Goal: Task Accomplishment & Management: Use online tool/utility

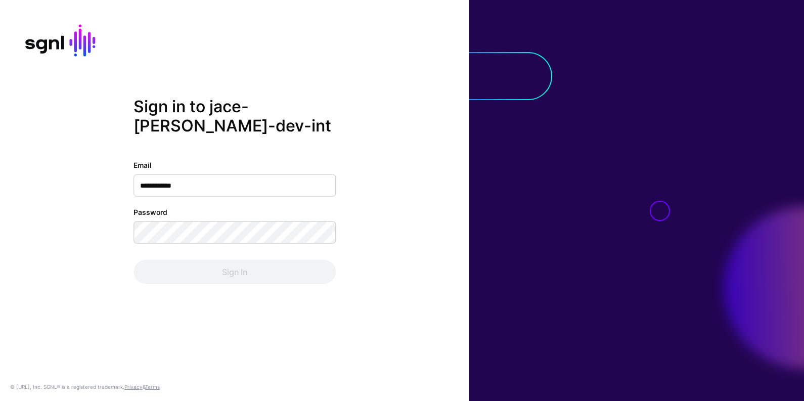
type input "**********"
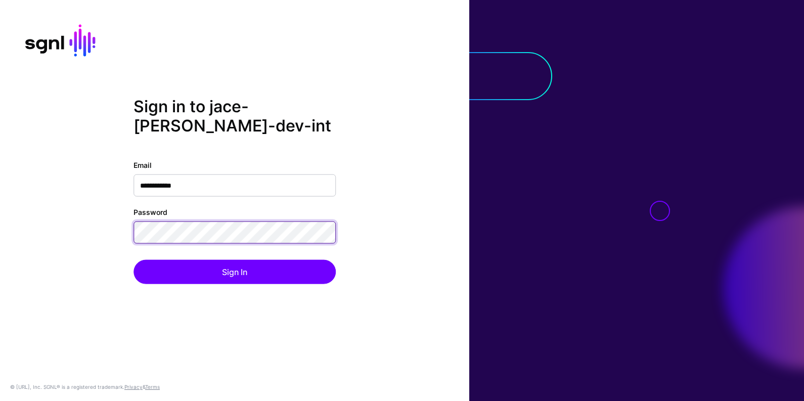
click at [133, 260] on button "Sign In" at bounding box center [234, 272] width 202 height 24
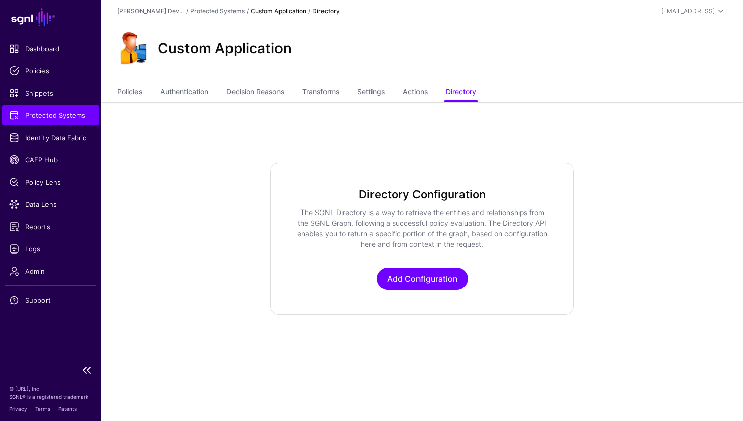
click at [43, 116] on span "Protected Systems" at bounding box center [50, 115] width 83 height 10
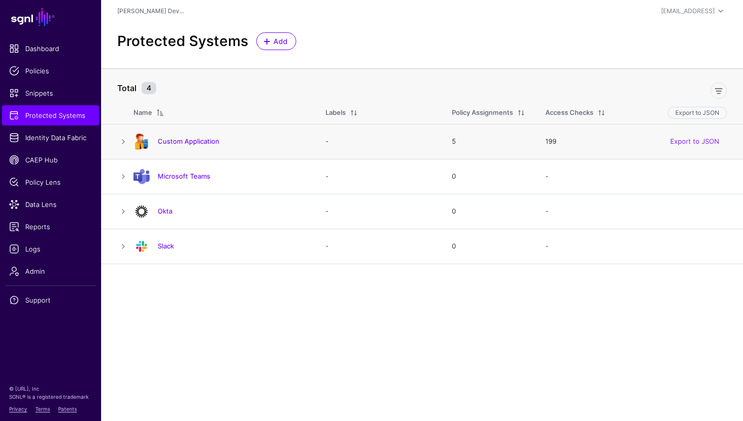
click at [180, 147] on div "Custom Application" at bounding box center [219, 141] width 180 height 16
click at [185, 143] on link "Custom Application" at bounding box center [189, 141] width 62 height 8
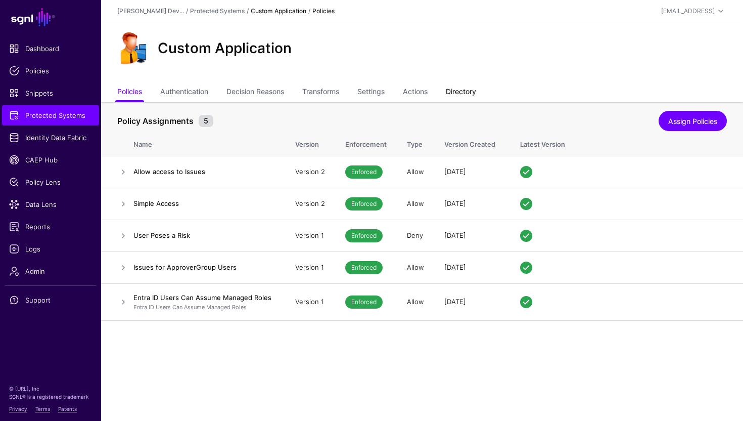
click at [472, 86] on link "Directory" at bounding box center [461, 92] width 30 height 19
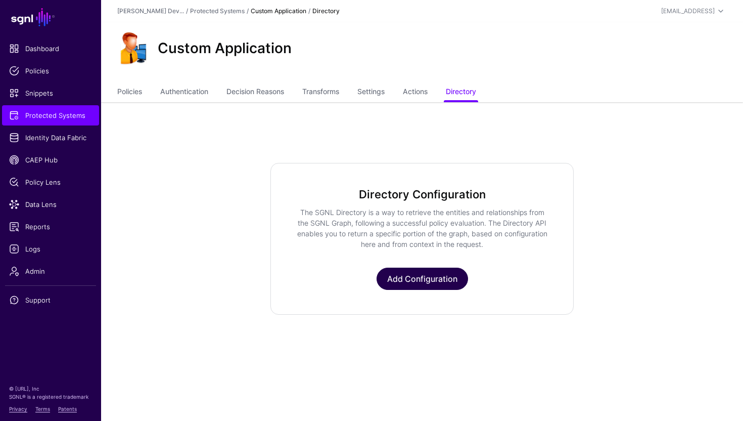
click at [419, 284] on link "Add Configuration" at bounding box center [422, 278] width 91 height 22
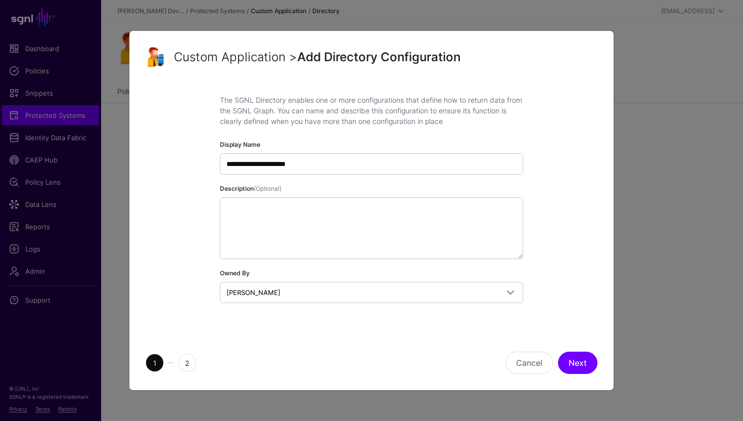
type input "**********"
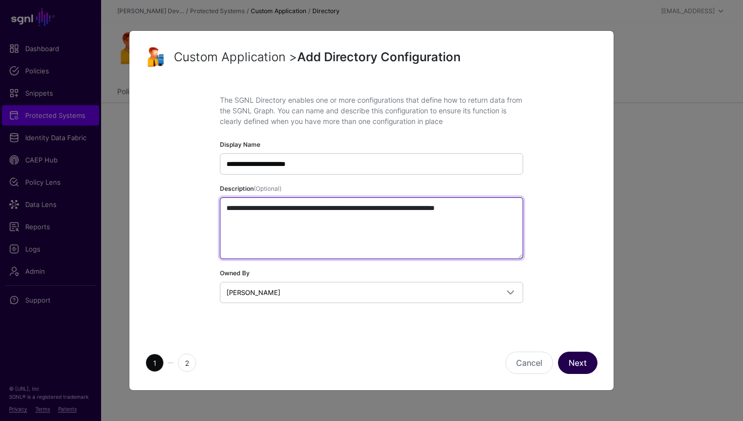
type textarea "**********"
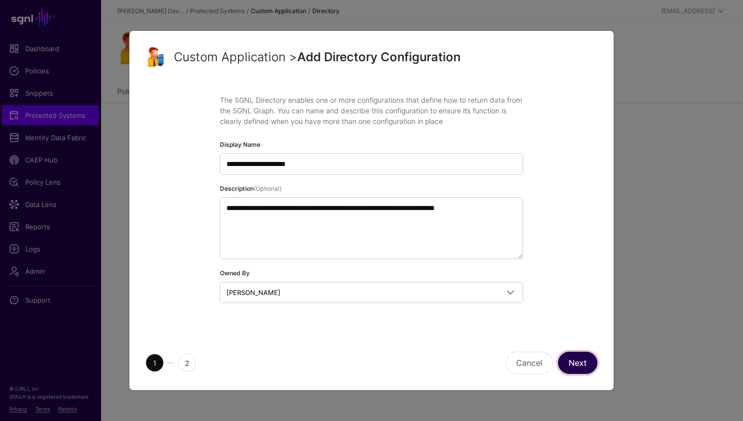
click at [585, 369] on button "Next" at bounding box center [577, 362] width 39 height 22
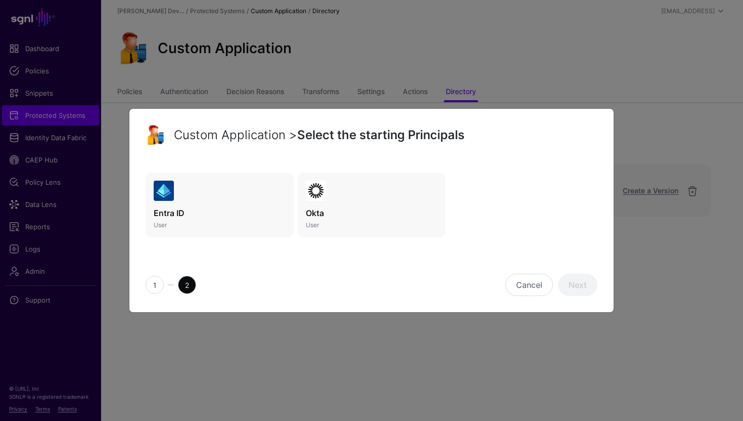
click at [228, 212] on h3 "Entra ID" at bounding box center [220, 213] width 132 height 12
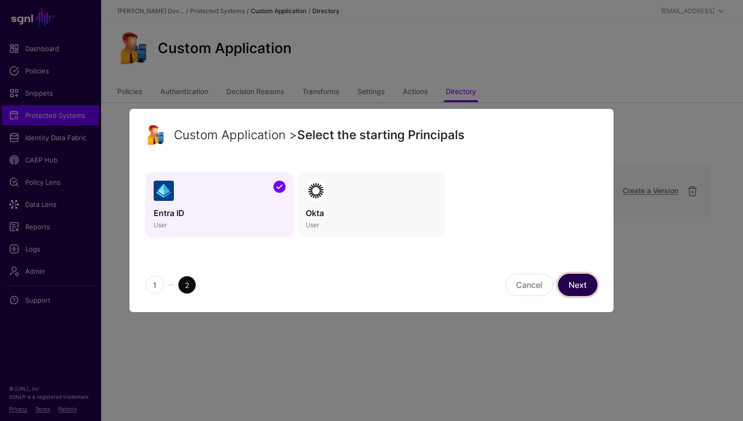
click at [586, 294] on link "Next" at bounding box center [577, 284] width 39 height 22
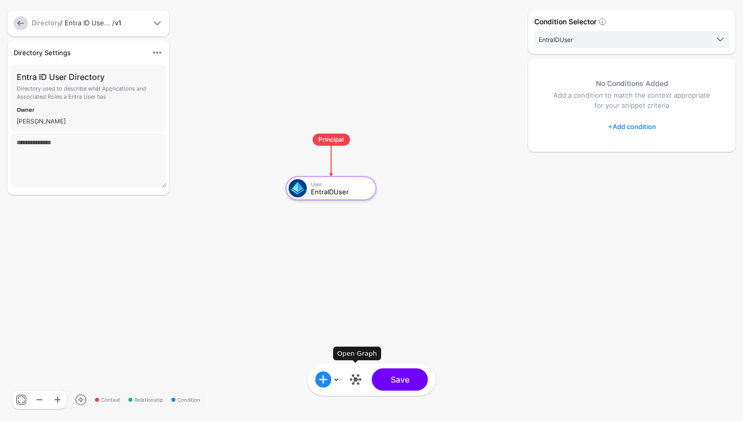
click at [361, 380] on link at bounding box center [356, 379] width 16 height 16
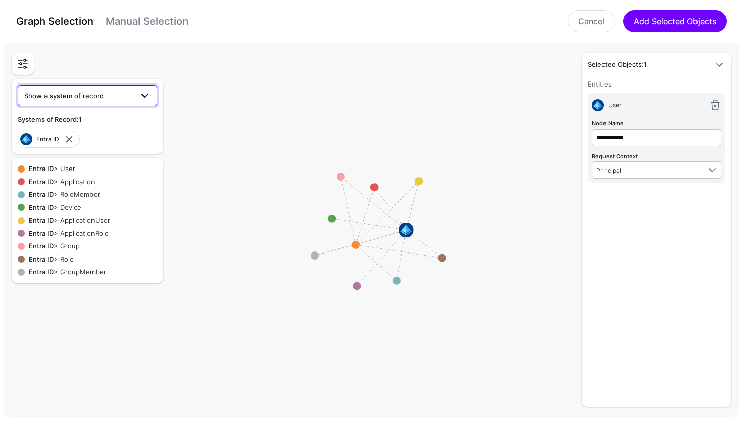
click at [141, 102] on link "Show a system of record" at bounding box center [88, 95] width 140 height 21
click at [146, 99] on span at bounding box center [144, 95] width 12 height 12
click at [715, 67] on span at bounding box center [719, 65] width 12 height 12
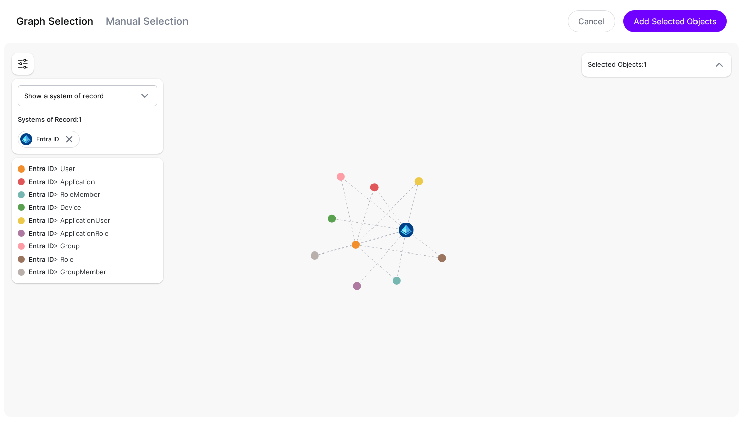
click at [715, 67] on span at bounding box center [719, 65] width 12 height 12
click at [30, 68] on link at bounding box center [23, 64] width 18 height 18
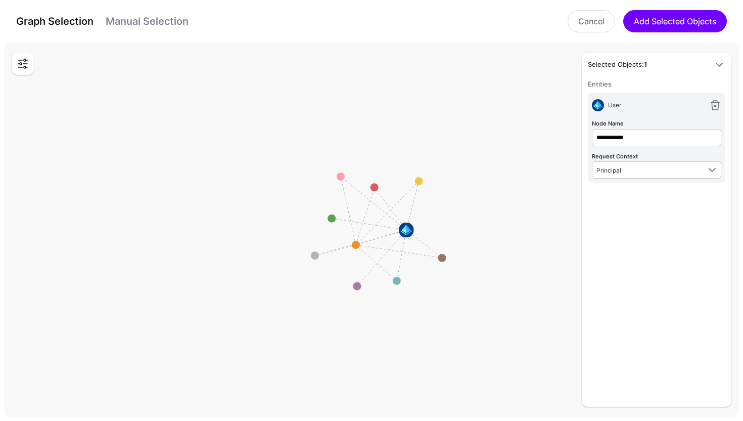
click at [27, 67] on link at bounding box center [23, 64] width 18 height 18
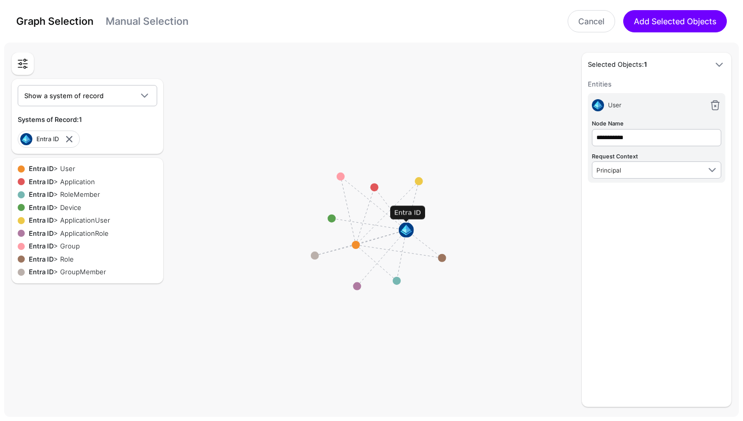
click at [406, 230] on image at bounding box center [406, 229] width 15 height 15
click at [160, 26] on link "Manual Selection" at bounding box center [147, 21] width 83 height 12
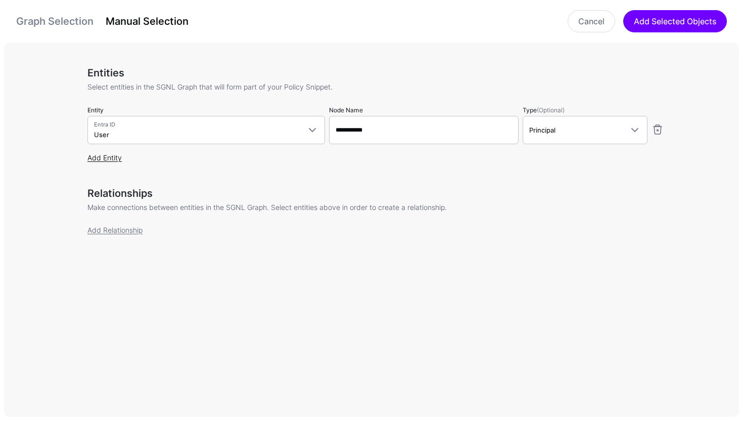
click at [100, 160] on link "Add Entity" at bounding box center [104, 157] width 34 height 9
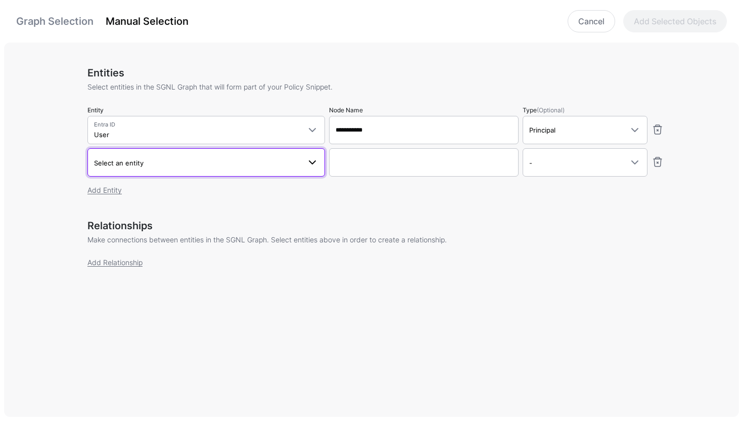
click at [188, 172] on link "Select an entity" at bounding box center [206, 162] width 238 height 28
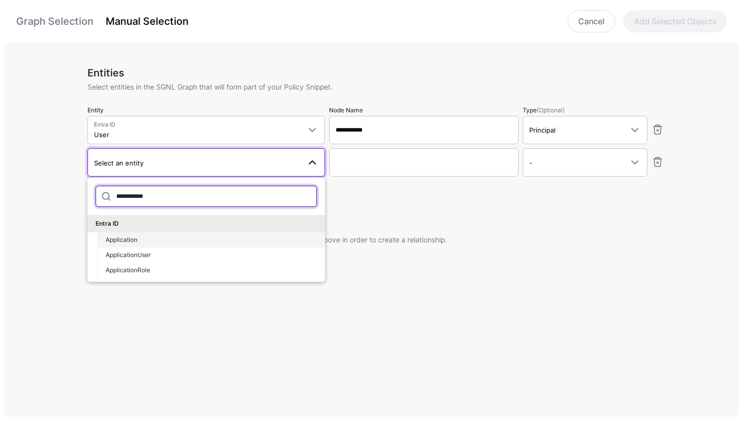
type input "**********"
click at [147, 235] on div "Application" at bounding box center [211, 239] width 211 height 9
type input "**********"
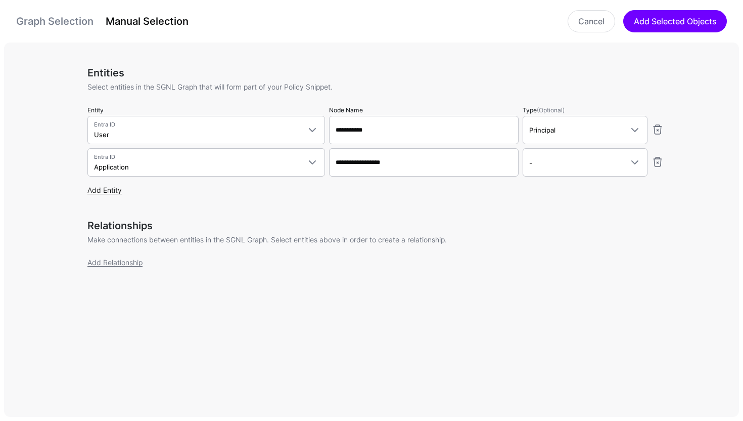
click at [114, 193] on link "Add Entity" at bounding box center [104, 189] width 34 height 9
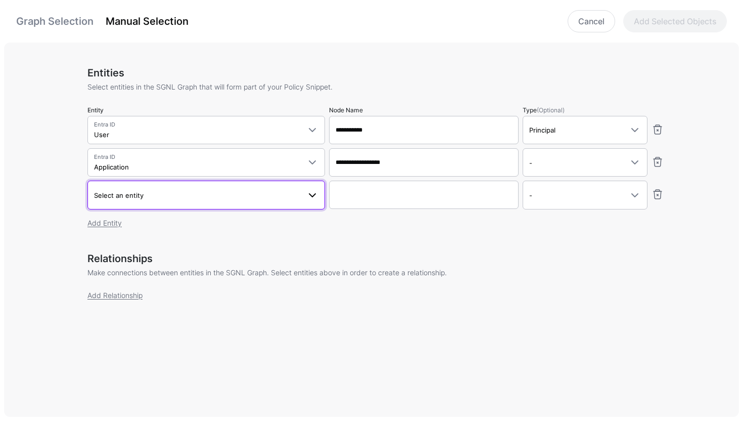
click at [144, 198] on span "Select an entity" at bounding box center [197, 195] width 206 height 11
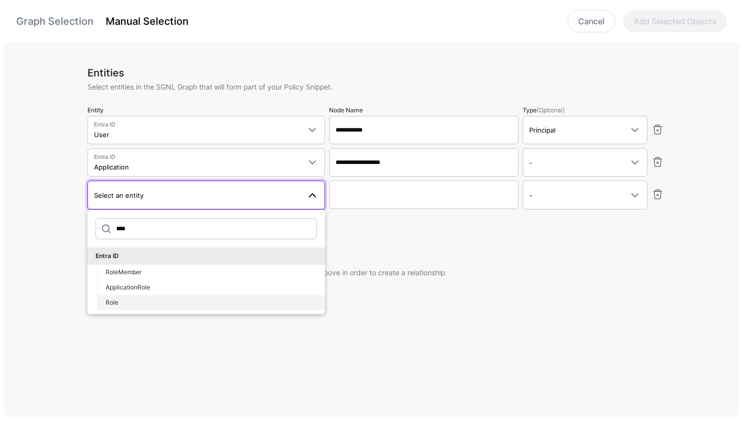
type input "****"
click at [154, 301] on div "Role" at bounding box center [211, 302] width 211 height 9
type input "**********"
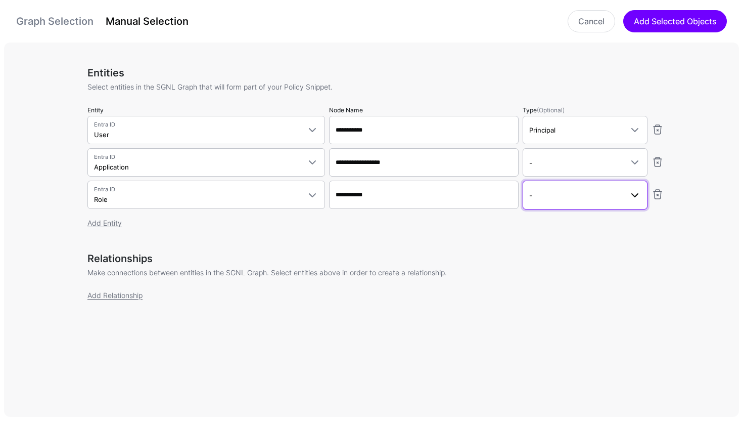
click at [541, 206] on link "-" at bounding box center [585, 194] width 125 height 28
click at [573, 265] on div "Asset" at bounding box center [585, 266] width 109 height 9
click at [136, 296] on link "Add Relationship" at bounding box center [114, 295] width 55 height 9
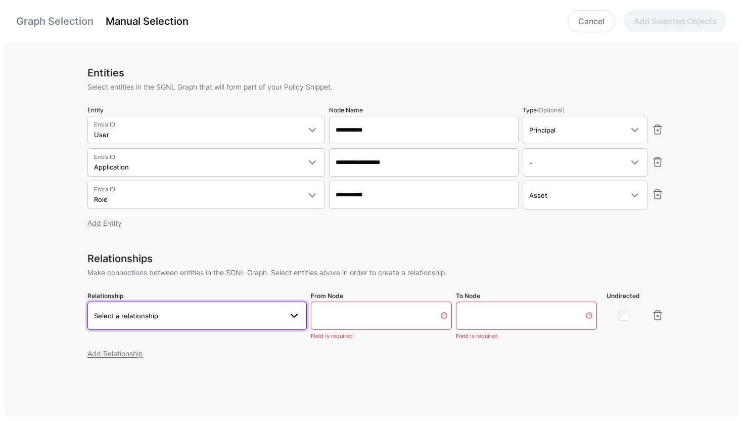
click at [224, 311] on span "Select a relationship" at bounding box center [188, 315] width 188 height 11
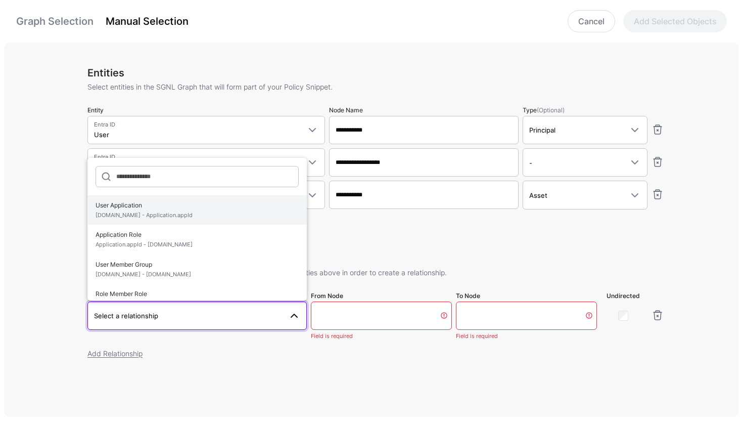
click at [177, 216] on span "User.id - Application.appId" at bounding box center [197, 215] width 203 height 9
type input "**********"
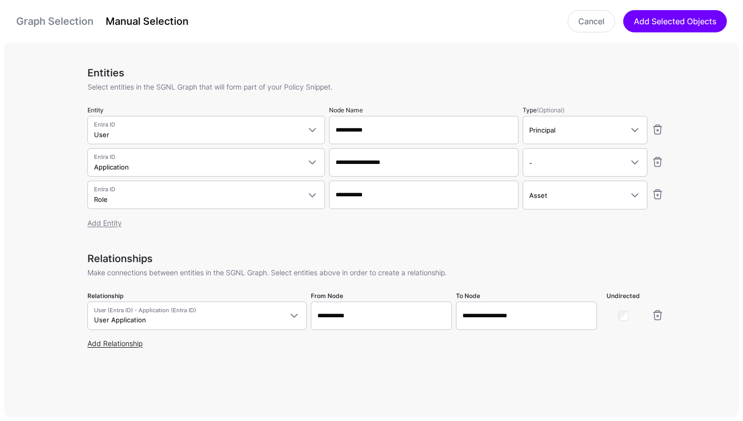
click at [126, 339] on link "Add Relationship" at bounding box center [114, 343] width 55 height 9
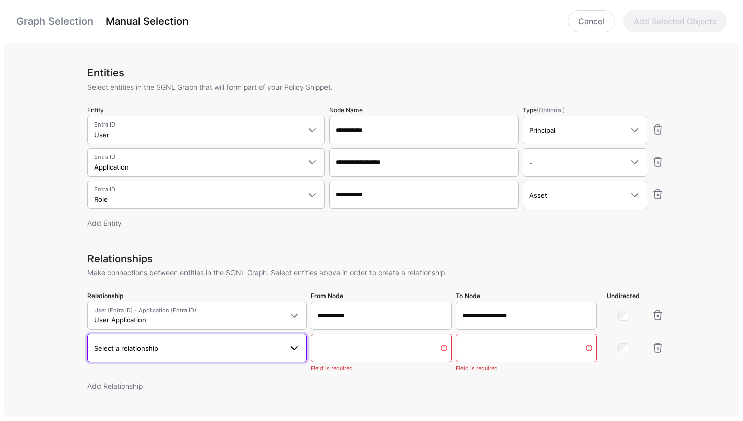
click at [157, 345] on span "Select a relationship" at bounding box center [188, 347] width 188 height 11
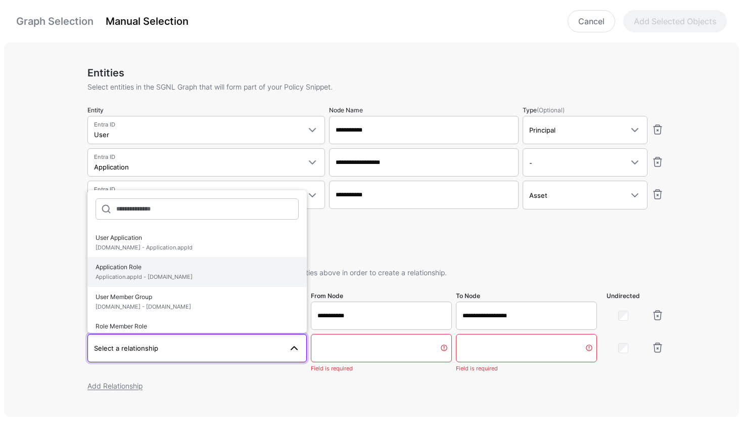
click at [168, 261] on span "Application Role Application.appId - Role.id" at bounding box center [197, 272] width 203 height 24
type input "**********"
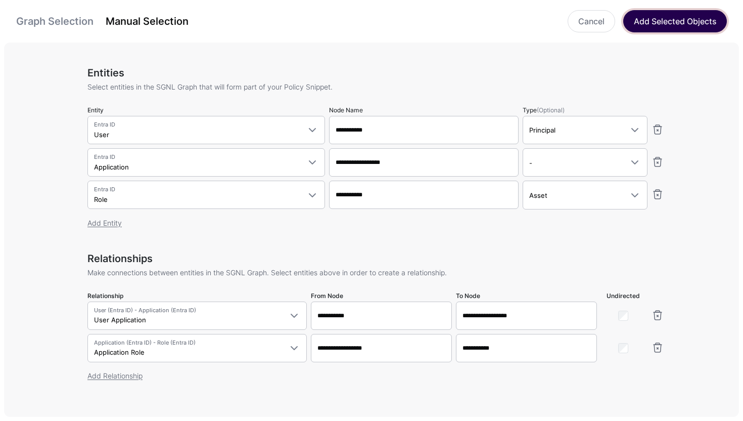
click at [694, 20] on button "Add Selected Objects" at bounding box center [675, 21] width 104 height 22
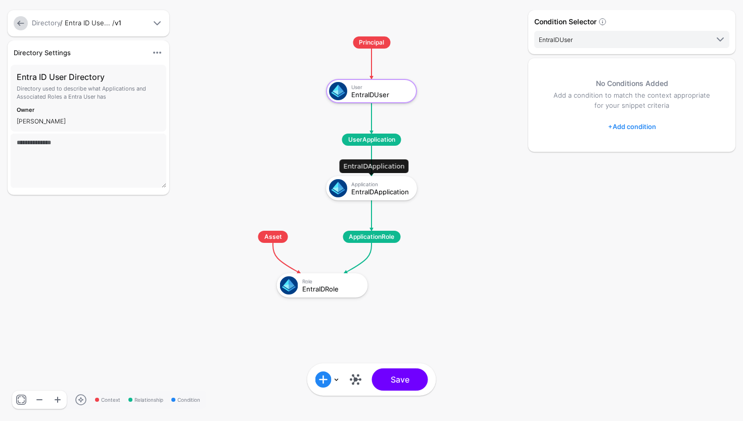
click at [397, 194] on div "EntraIDApplication" at bounding box center [380, 191] width 59 height 7
click at [623, 131] on link "+ Add condition" at bounding box center [632, 126] width 48 height 16
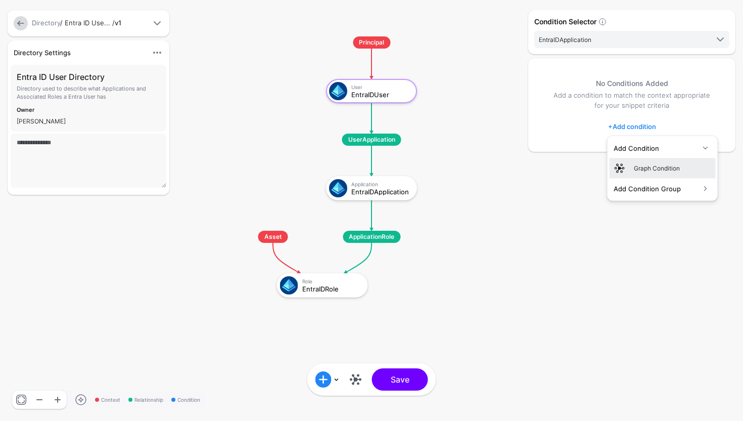
click at [664, 172] on div "Graph Condition" at bounding box center [673, 167] width 78 height 9
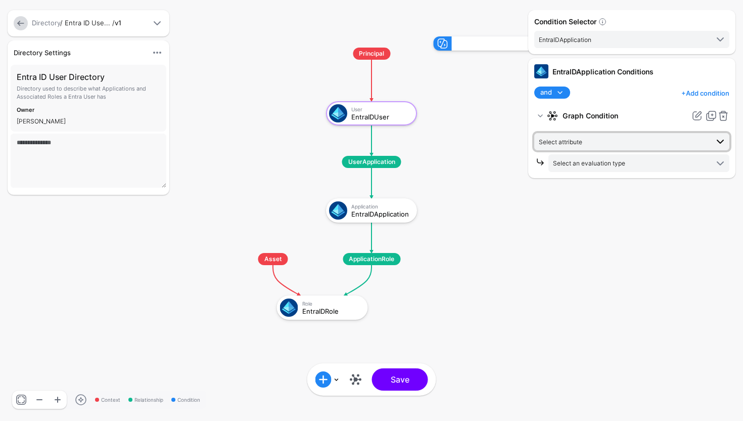
click at [715, 142] on span at bounding box center [720, 141] width 12 height 12
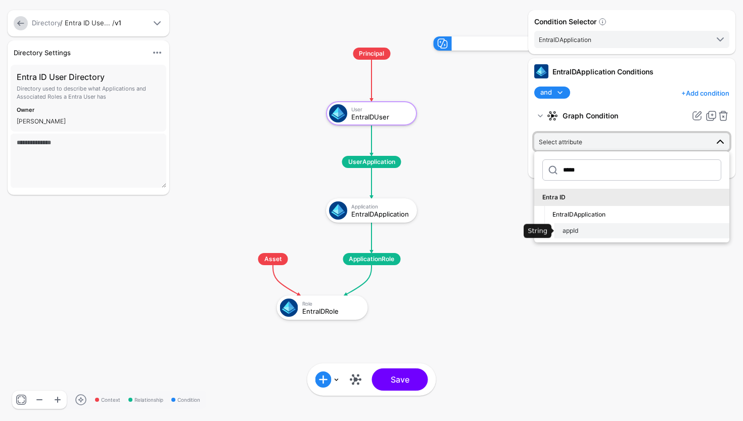
type input "*****"
click at [685, 229] on div "appId" at bounding box center [642, 230] width 159 height 9
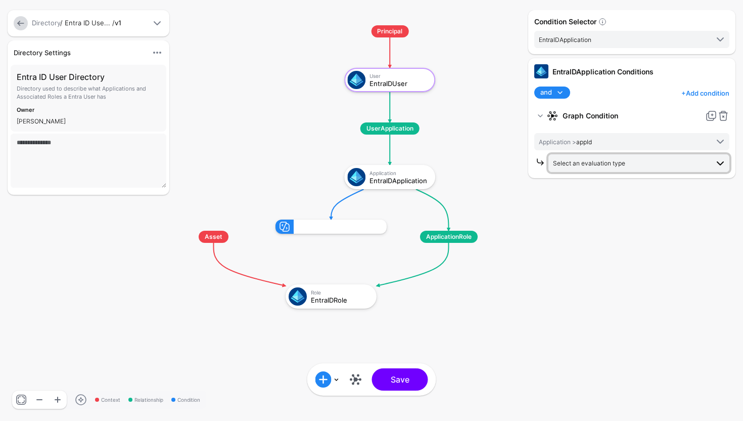
click at [683, 166] on span "Select an evaluation type" at bounding box center [630, 162] width 155 height 11
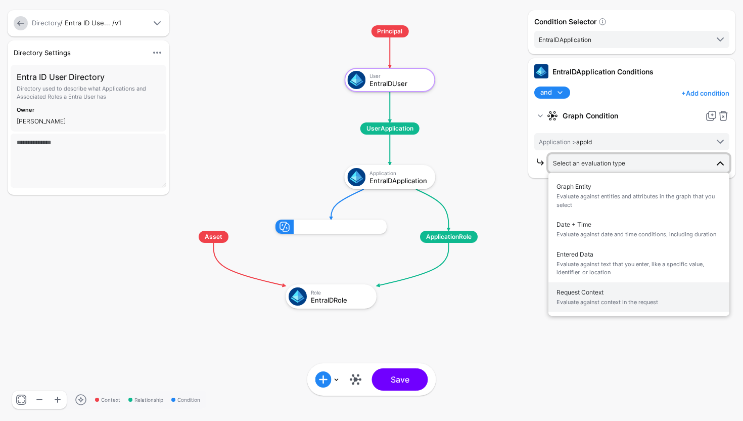
click at [627, 295] on span "Request Context Evaluate against context in the request" at bounding box center [638, 297] width 165 height 24
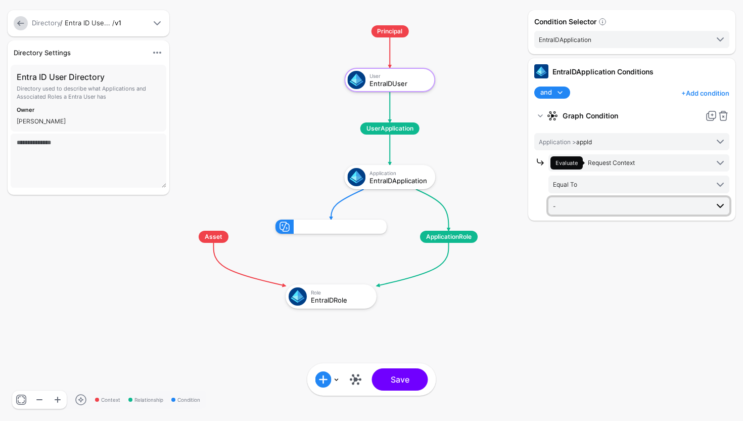
click at [647, 203] on span "-" at bounding box center [630, 205] width 155 height 11
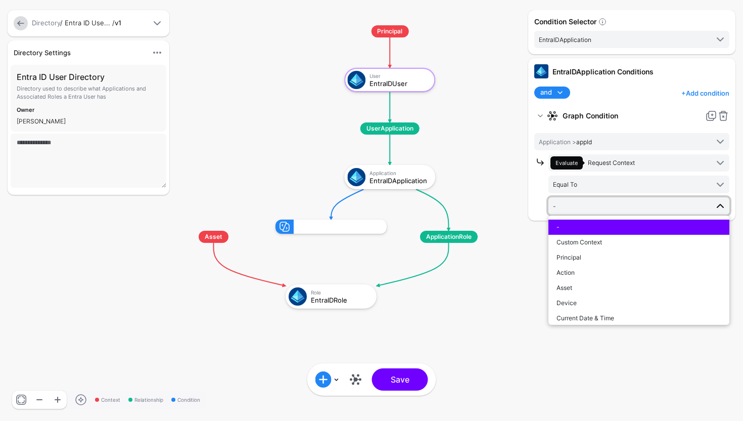
click at [624, 210] on span "-" at bounding box center [630, 205] width 155 height 11
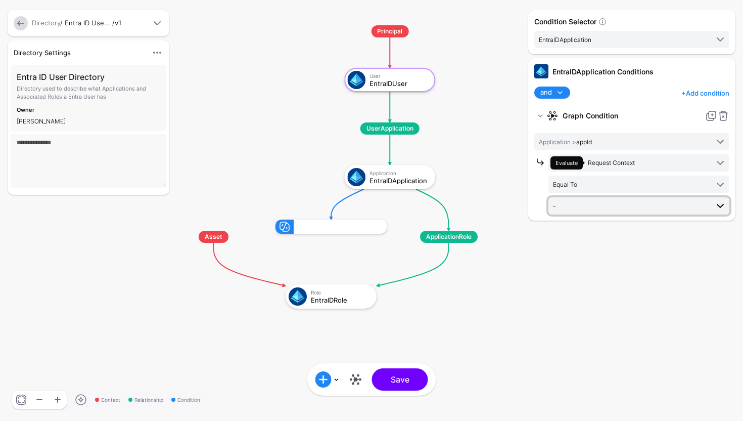
click at [633, 200] on span "-" at bounding box center [630, 205] width 155 height 11
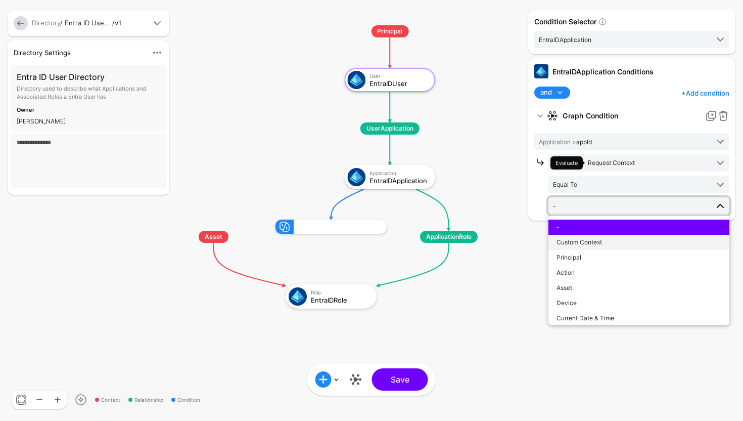
click at [612, 238] on div "Custom Context" at bounding box center [638, 242] width 165 height 9
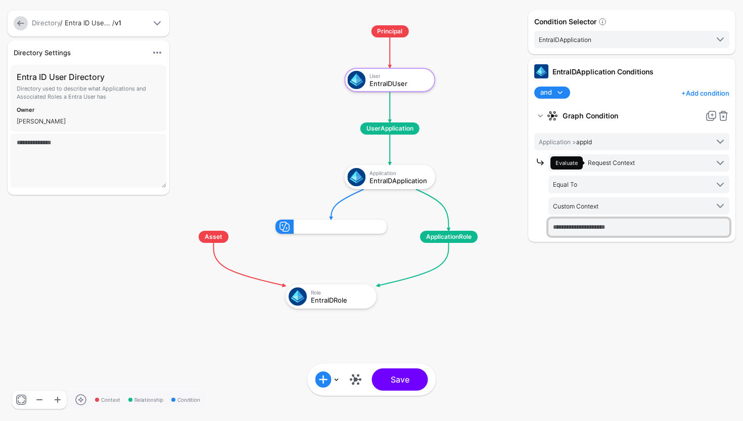
click at [600, 227] on input "text" at bounding box center [638, 226] width 181 height 17
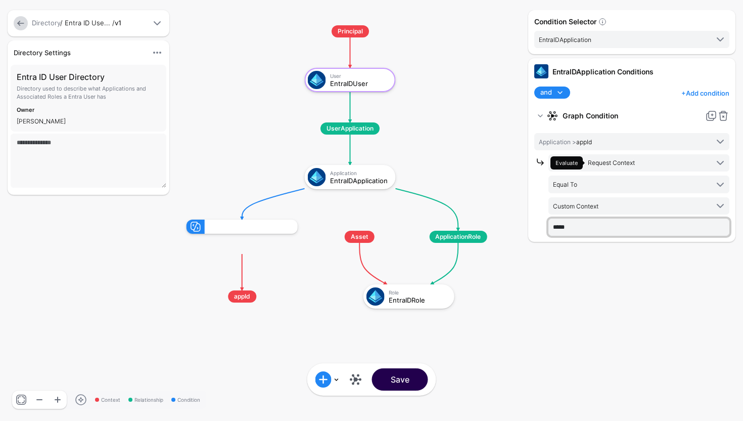
type input "*****"
click at [417, 376] on button "Save" at bounding box center [400, 379] width 56 height 22
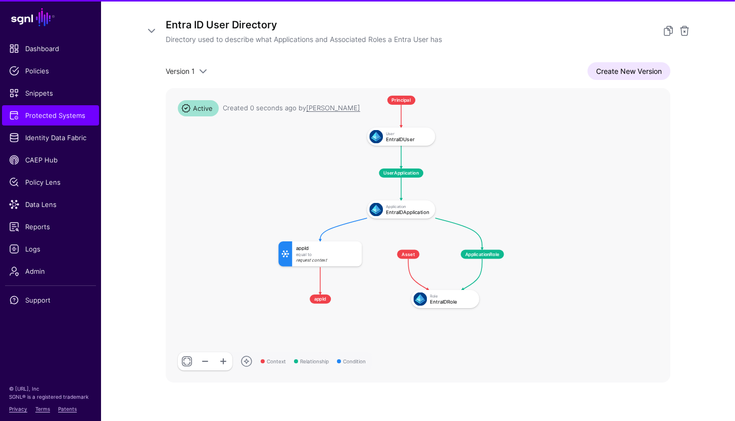
scroll to position [164, 0]
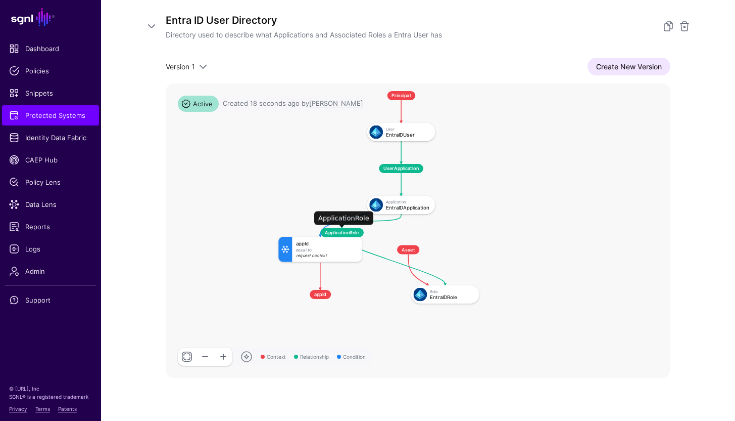
drag, startPoint x: 479, startPoint y: 250, endPoint x: 346, endPoint y: 234, distance: 133.9
click at [346, 234] on span "ApplicationRole" at bounding box center [341, 232] width 43 height 9
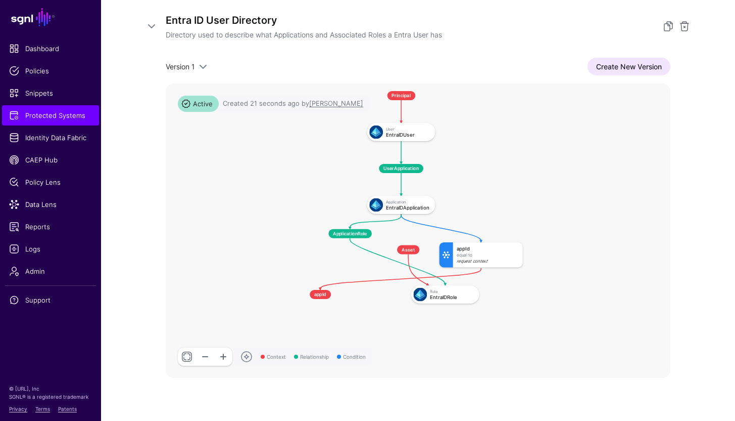
drag, startPoint x: 317, startPoint y: 248, endPoint x: 479, endPoint y: 254, distance: 161.8
click at [479, 254] on div "Equal To" at bounding box center [488, 255] width 62 height 5
drag, startPoint x: 314, startPoint y: 295, endPoint x: 478, endPoint y: 327, distance: 166.4
click at [478, 329] on span "appId" at bounding box center [482, 328] width 21 height 9
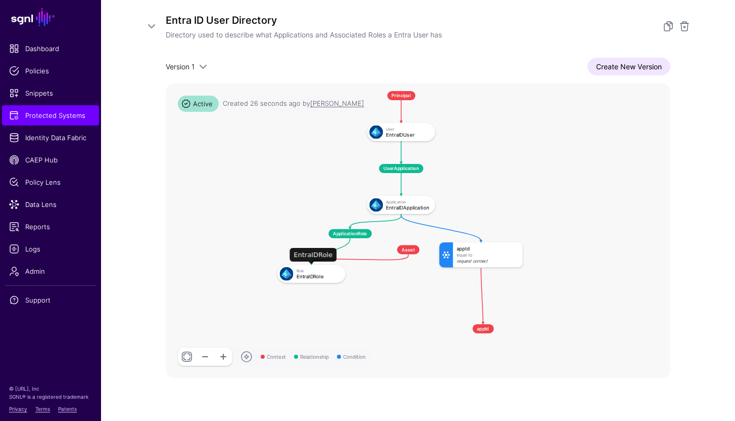
drag, startPoint x: 439, startPoint y: 296, endPoint x: 305, endPoint y: 275, distance: 136.1
click at [305, 275] on div "EntraIDRole" at bounding box center [319, 276] width 44 height 6
drag, startPoint x: 408, startPoint y: 250, endPoint x: 292, endPoint y: 218, distance: 120.9
click at [292, 218] on span "Asset" at bounding box center [292, 218] width 22 height 9
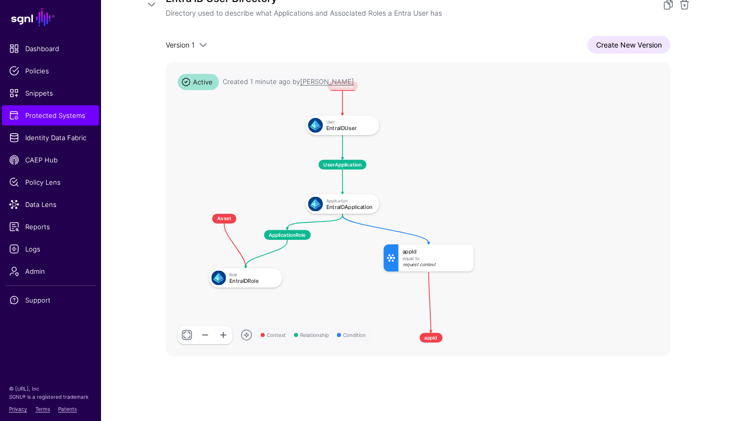
scroll to position [147, 0]
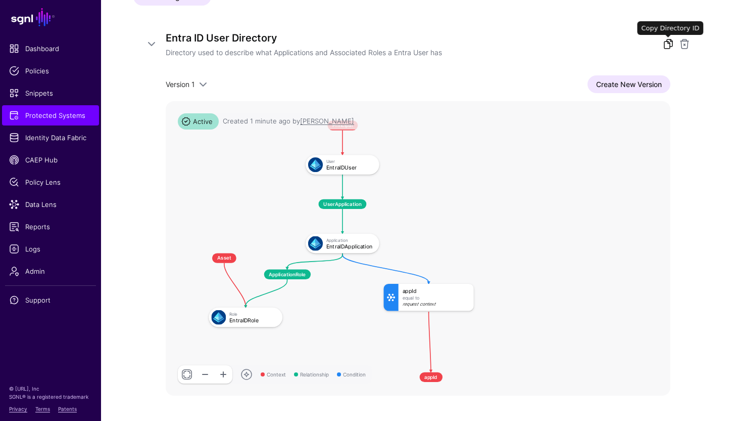
click at [666, 38] on link at bounding box center [669, 44] width 12 height 12
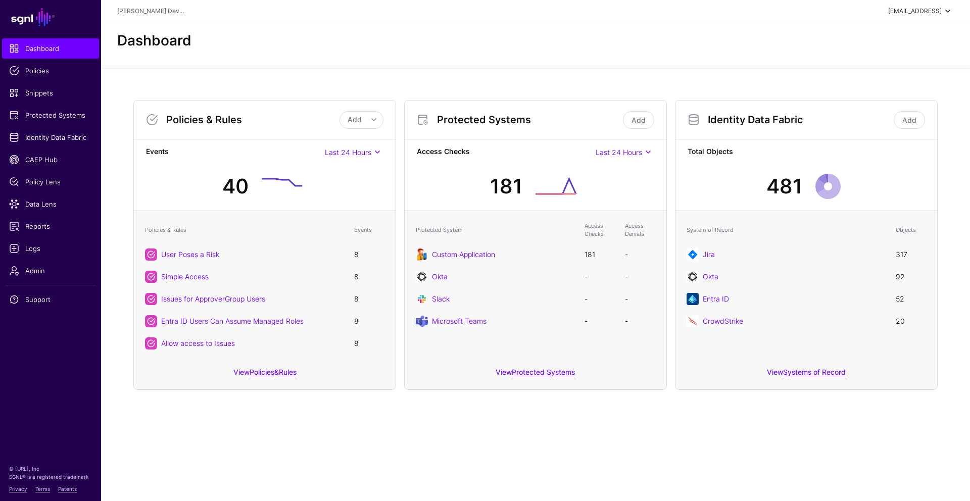
click at [940, 8] on div "[EMAIL_ADDRESS]" at bounding box center [916, 11] width 54 height 9
click at [871, 87] on div "Log out" at bounding box center [873, 87] width 25 height 9
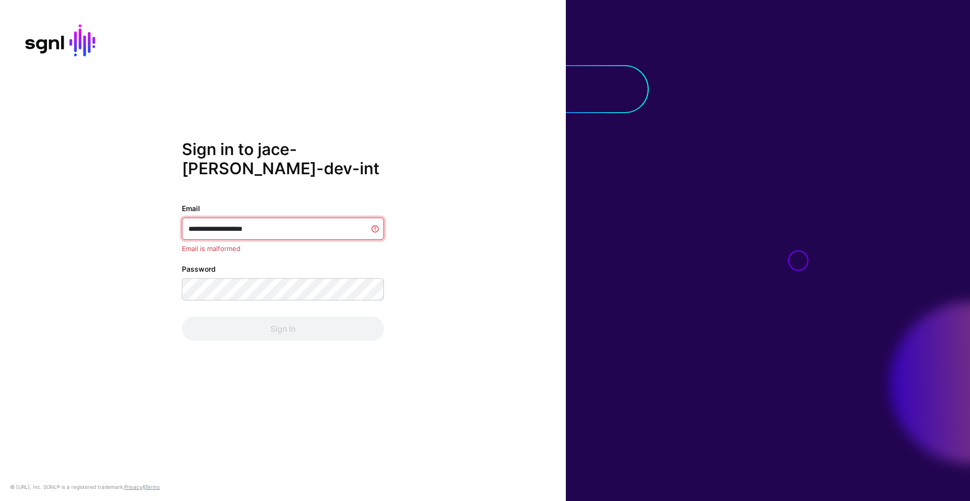
click at [290, 231] on input "**********" at bounding box center [283, 229] width 202 height 22
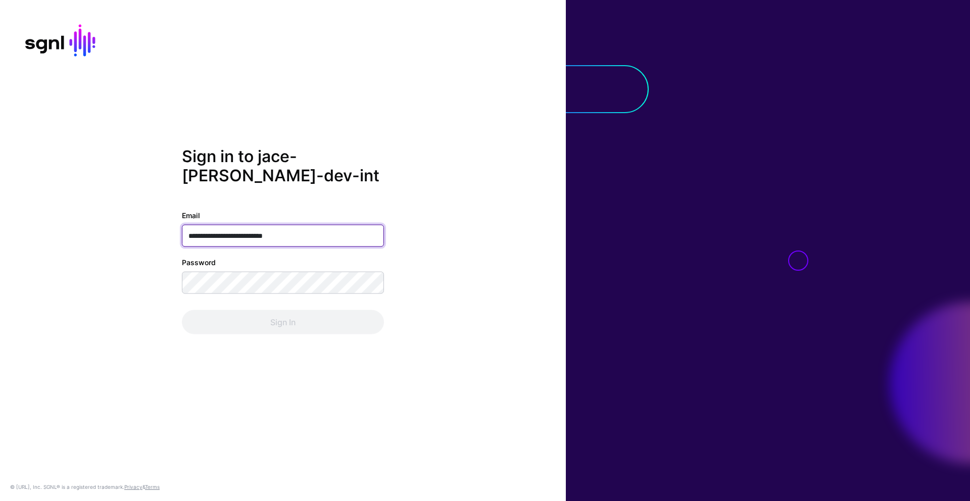
type input "**********"
click at [305, 241] on input "**********" at bounding box center [283, 235] width 202 height 22
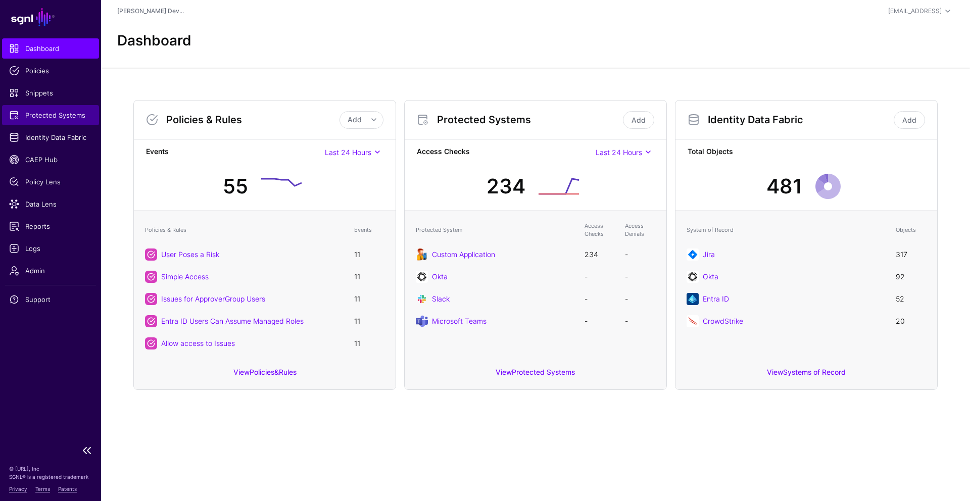
click at [43, 118] on span "Protected Systems" at bounding box center [50, 115] width 83 height 10
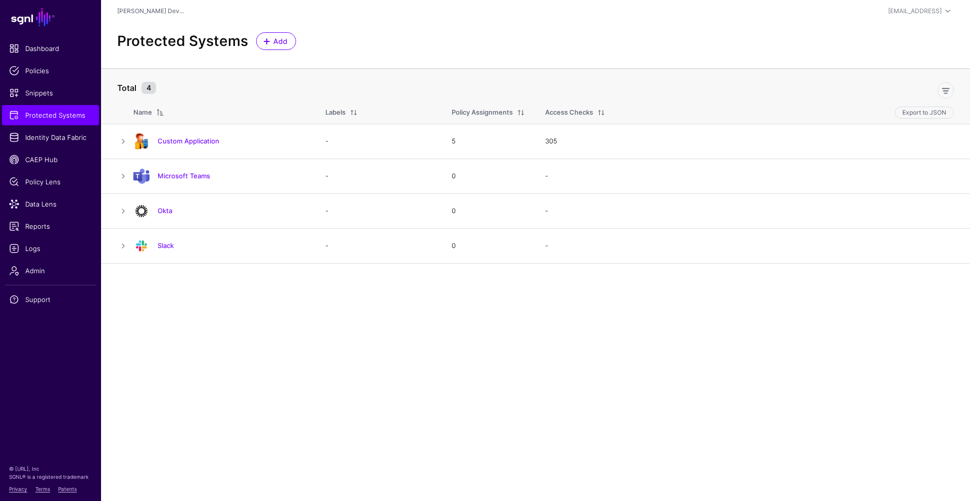
click at [191, 145] on link "Custom Application" at bounding box center [189, 141] width 62 height 8
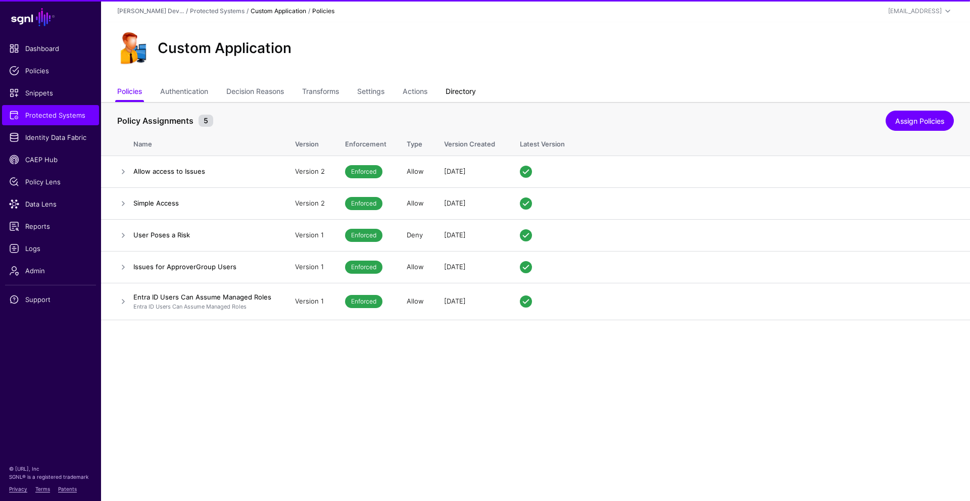
click at [471, 96] on link "Directory" at bounding box center [461, 92] width 30 height 19
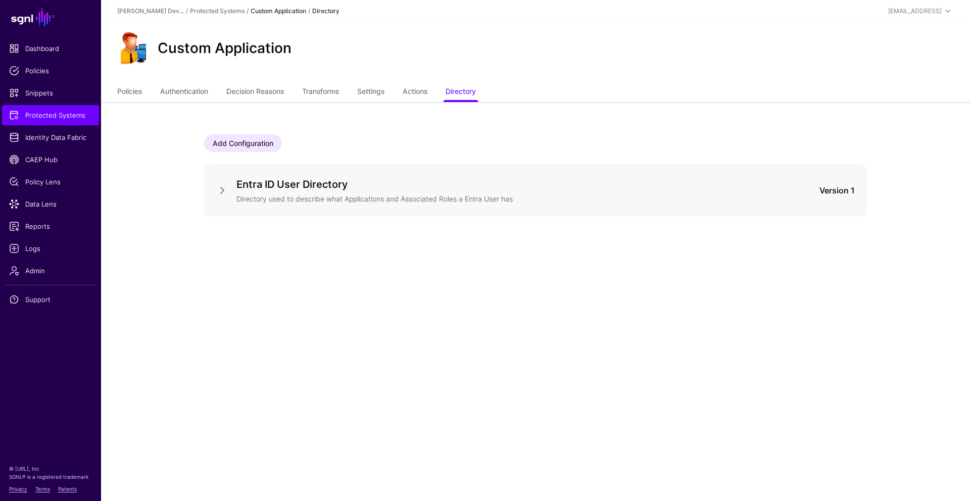
click at [215, 196] on div "Entra ID User Directory Directory used to describe what Applications and Associ…" at bounding box center [535, 190] width 663 height 53
click at [219, 191] on link at bounding box center [222, 190] width 12 height 12
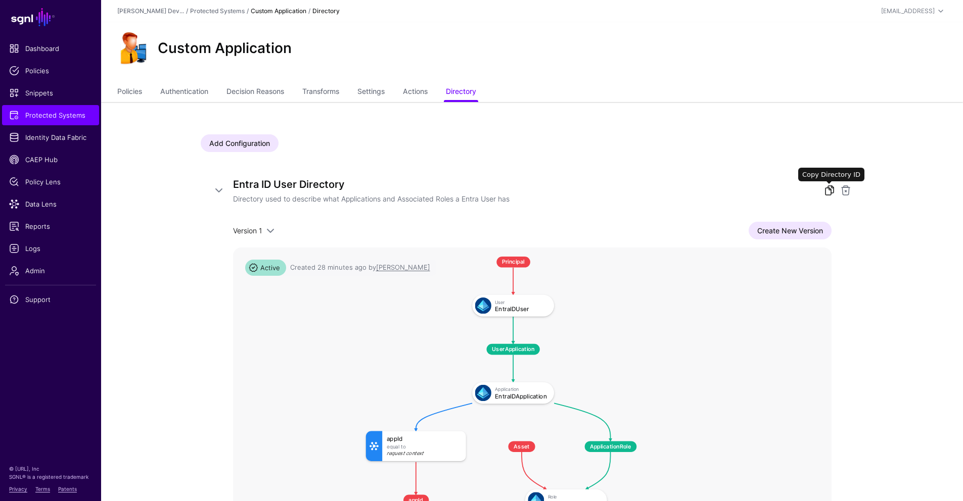
click at [825, 193] on link at bounding box center [829, 190] width 12 height 12
click at [828, 191] on link at bounding box center [829, 190] width 12 height 12
click at [825, 188] on link at bounding box center [829, 190] width 12 height 12
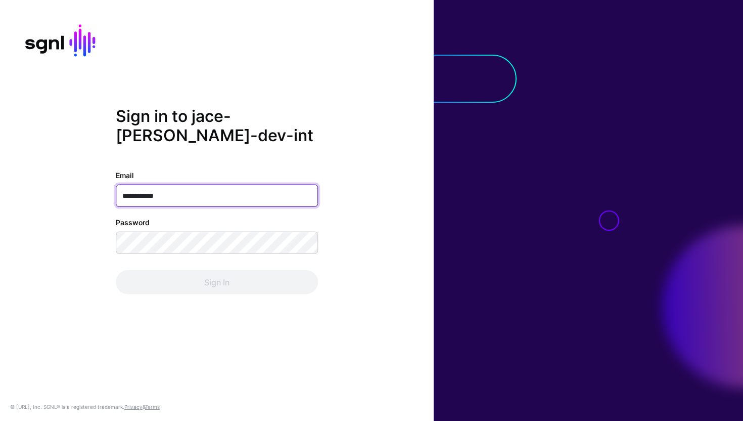
type input "**********"
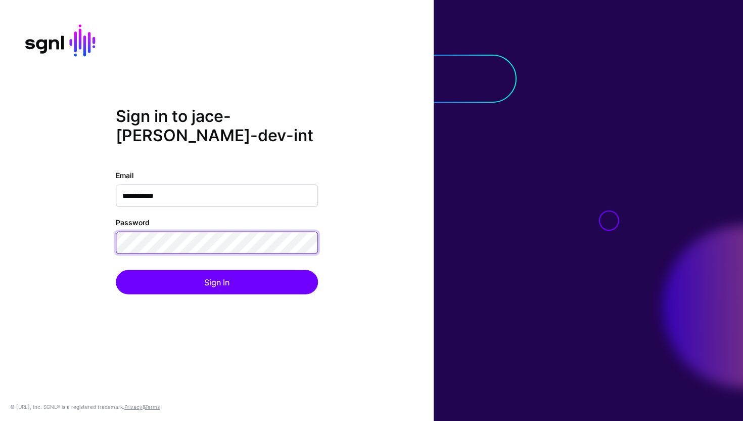
click at [116, 269] on button "Sign In" at bounding box center [217, 281] width 202 height 24
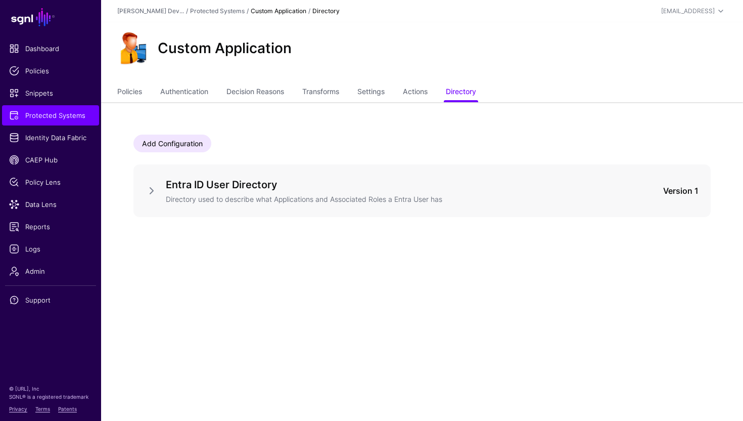
click at [296, 177] on h5 "Entra ID User Directory" at bounding box center [384, 184] width 437 height 16
click at [152, 186] on link at bounding box center [152, 190] width 12 height 12
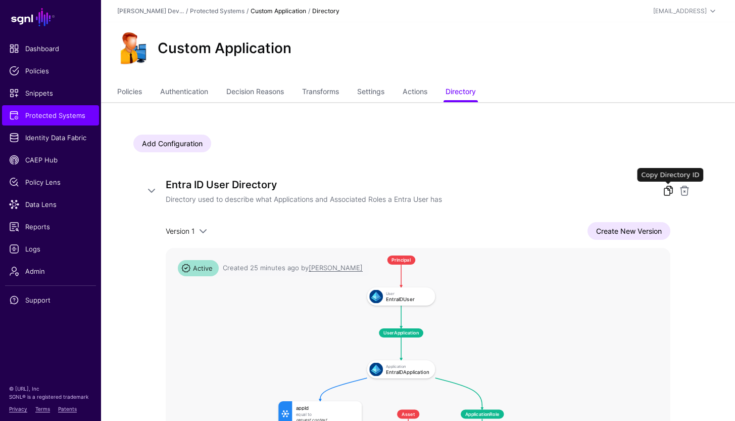
click at [665, 192] on link at bounding box center [669, 190] width 12 height 12
